Goal: Task Accomplishment & Management: Manage account settings

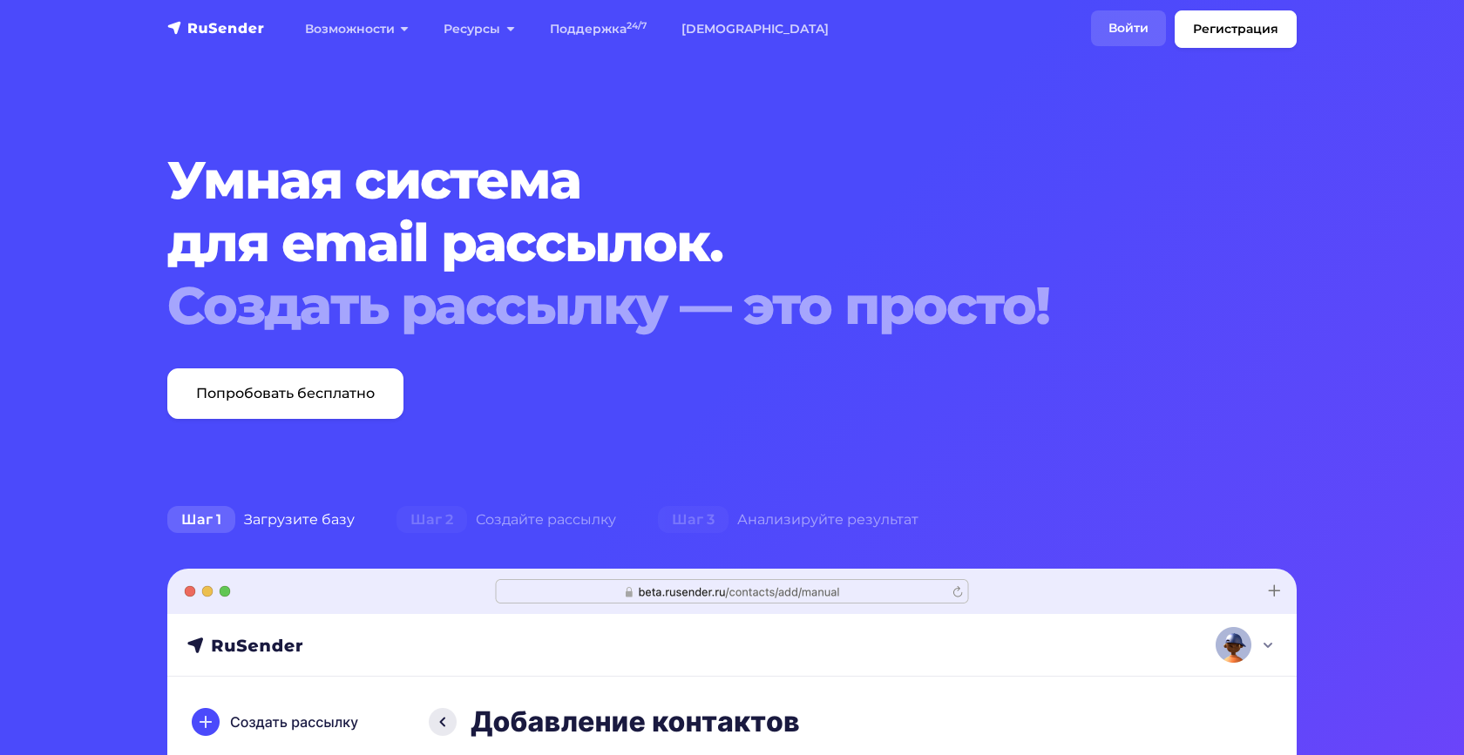
click at [1121, 36] on link "Войти" at bounding box center [1128, 28] width 75 height 36
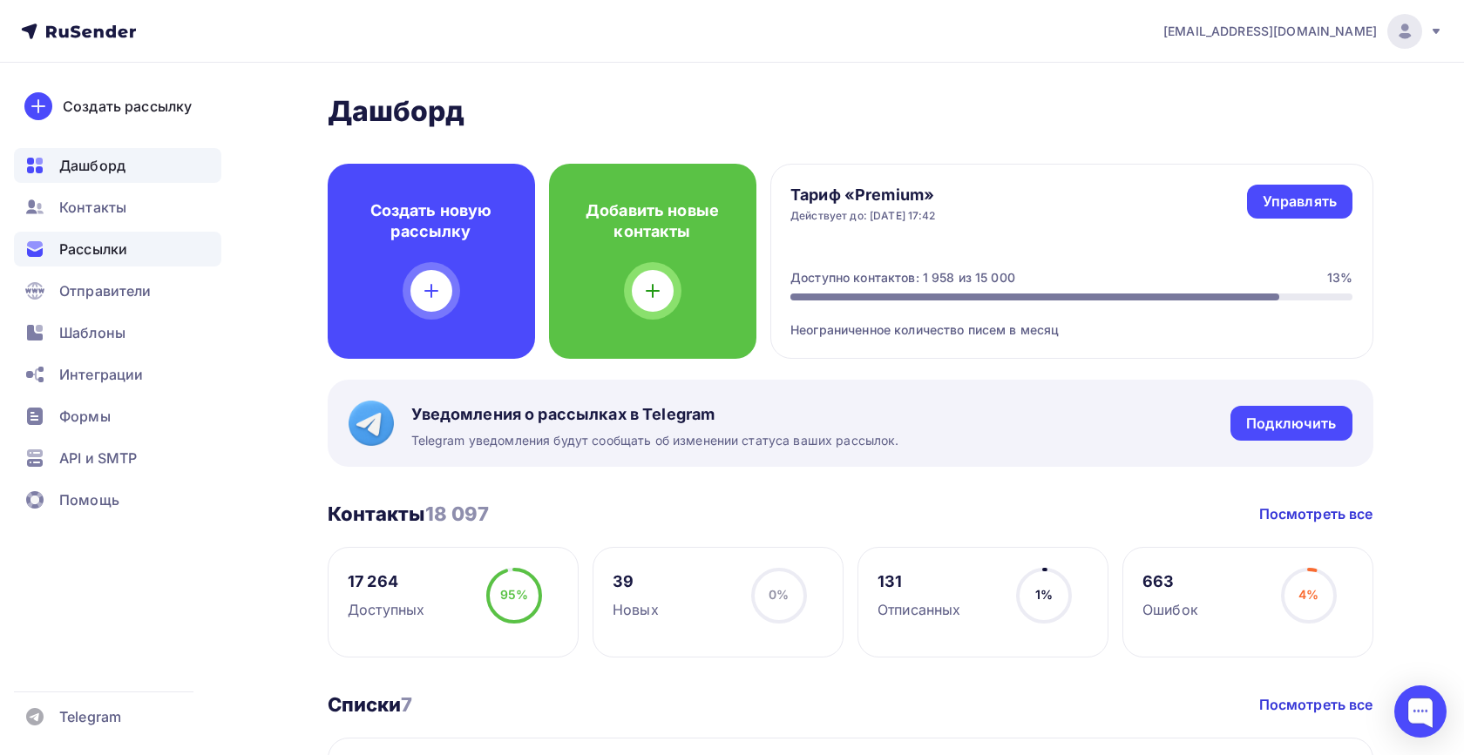
click at [105, 254] on span "Рассылки" at bounding box center [93, 249] width 68 height 21
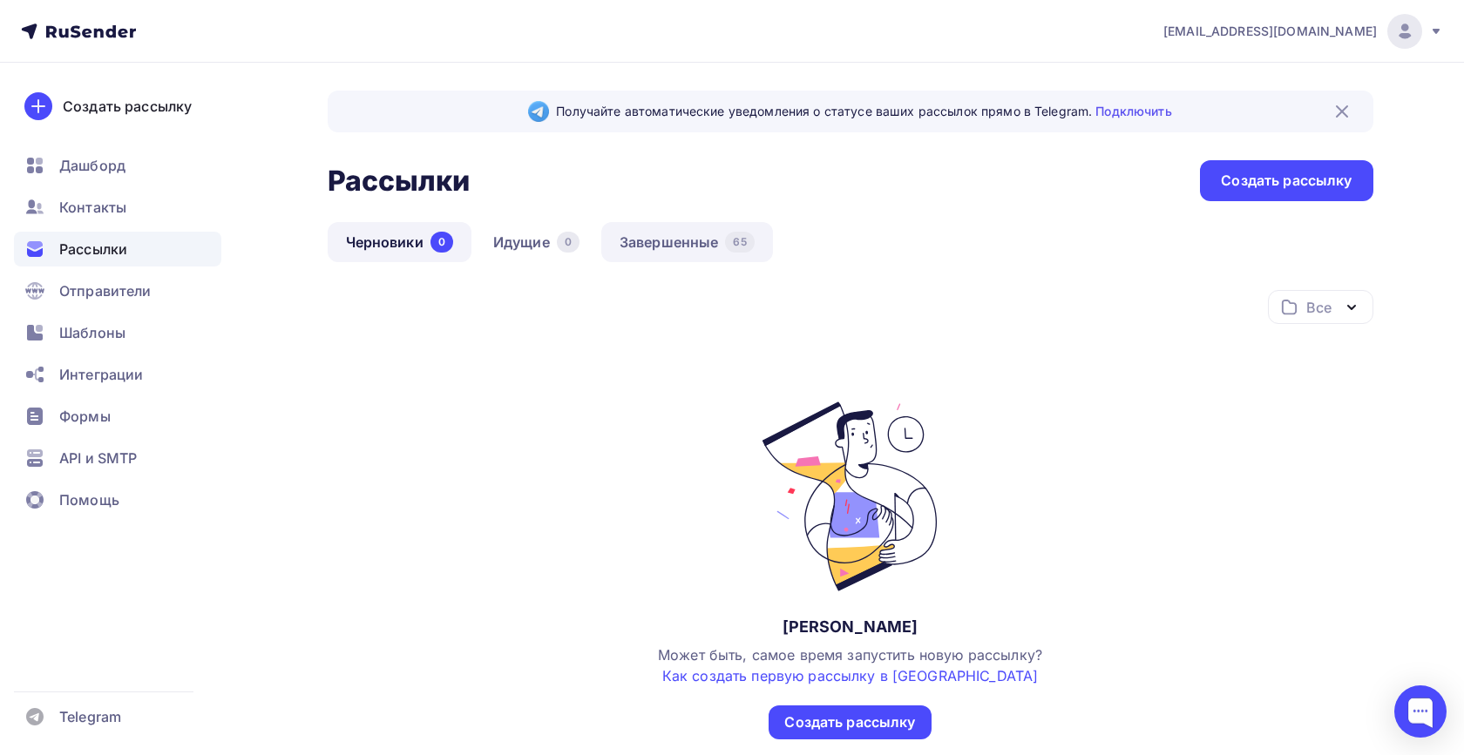
click at [672, 245] on link "Завершенные 65" at bounding box center [687, 242] width 172 height 40
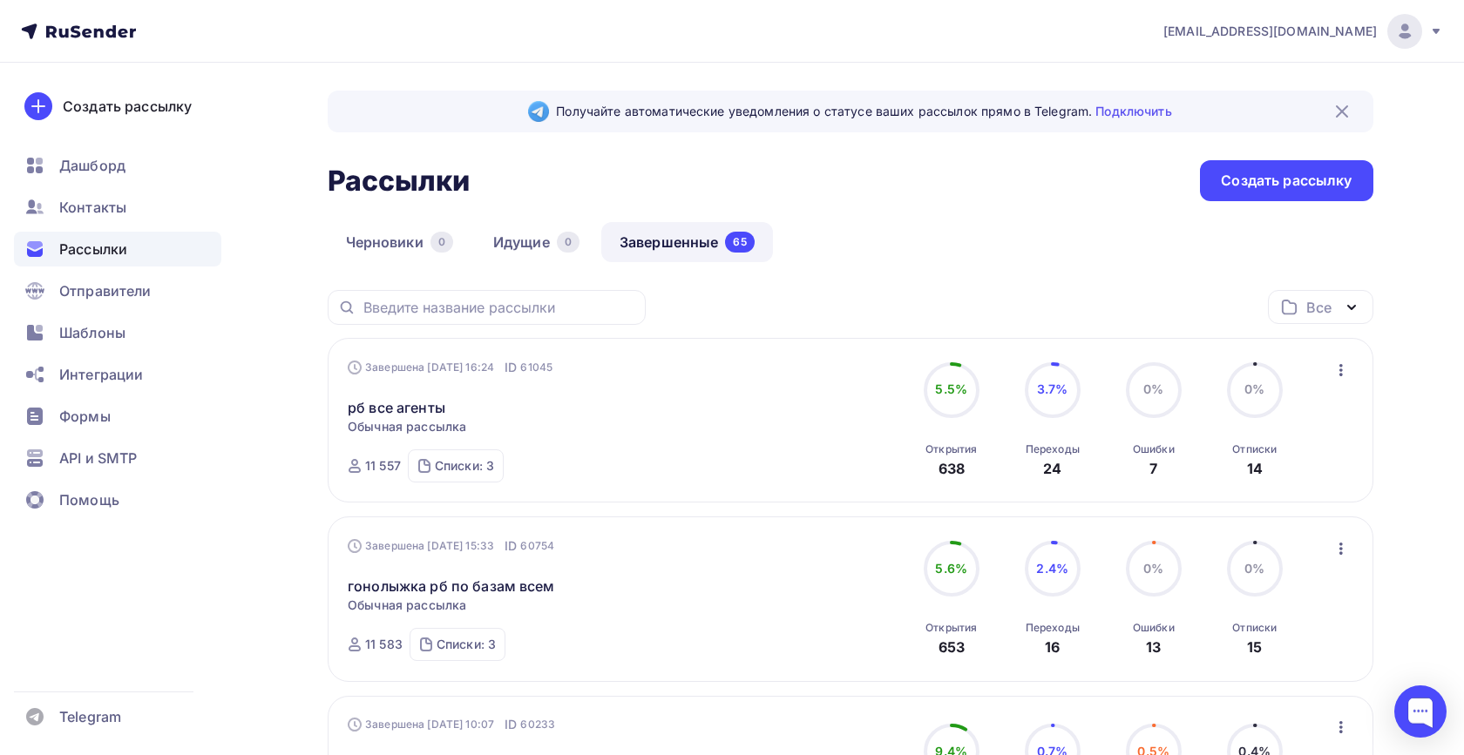
click at [913, 254] on div "Черновики 0 Идущие 0 Завершенные 65" at bounding box center [851, 256] width 1046 height 68
